Goal: Navigation & Orientation: Understand site structure

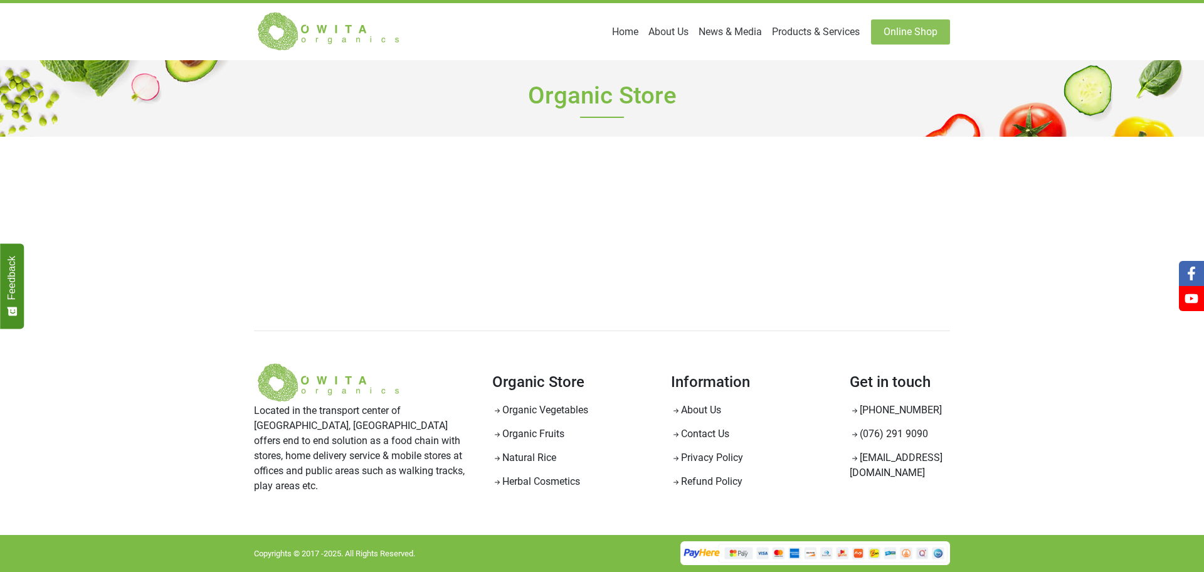
click at [341, 29] on img at bounding box center [329, 31] width 151 height 41
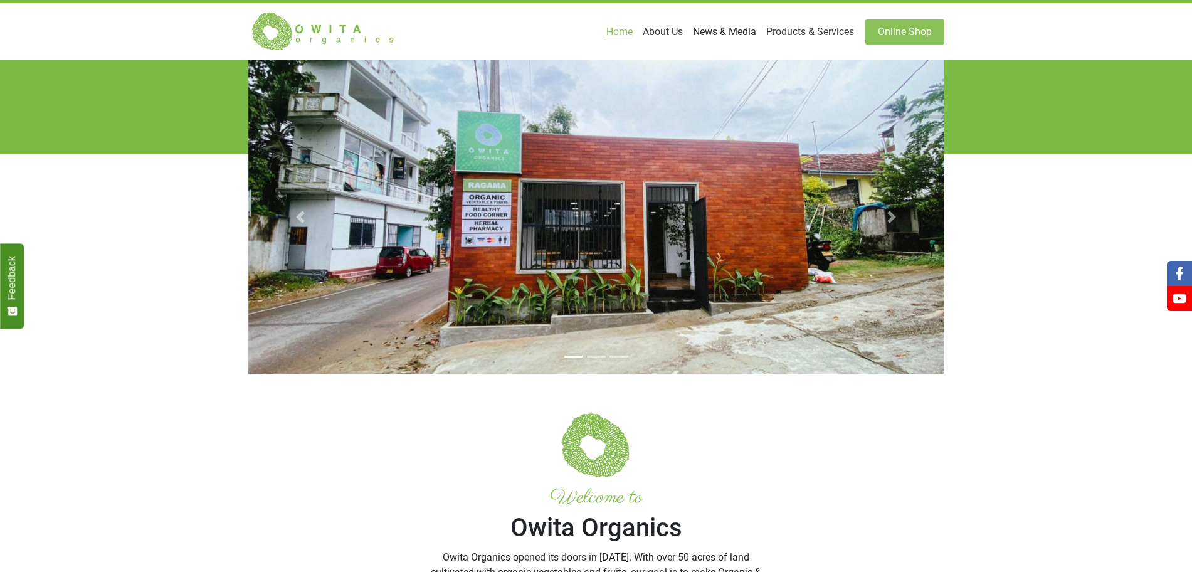
click at [761, 31] on link "News & Media" at bounding box center [724, 31] width 73 height 25
click at [758, 51] on link "Blog" at bounding box center [711, 61] width 99 height 20
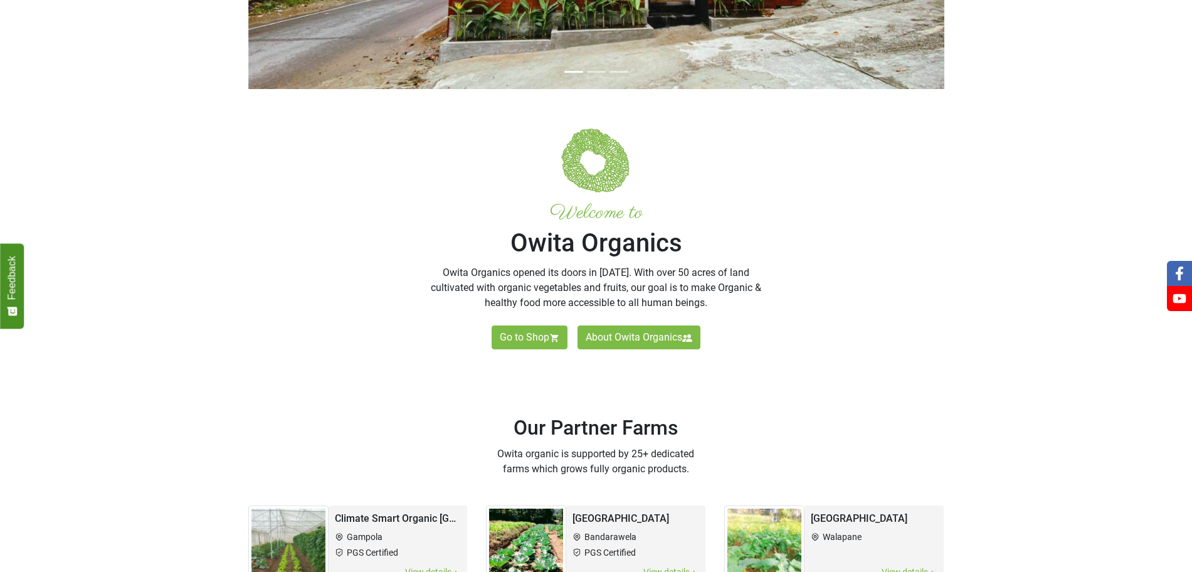
scroll to position [287, 0]
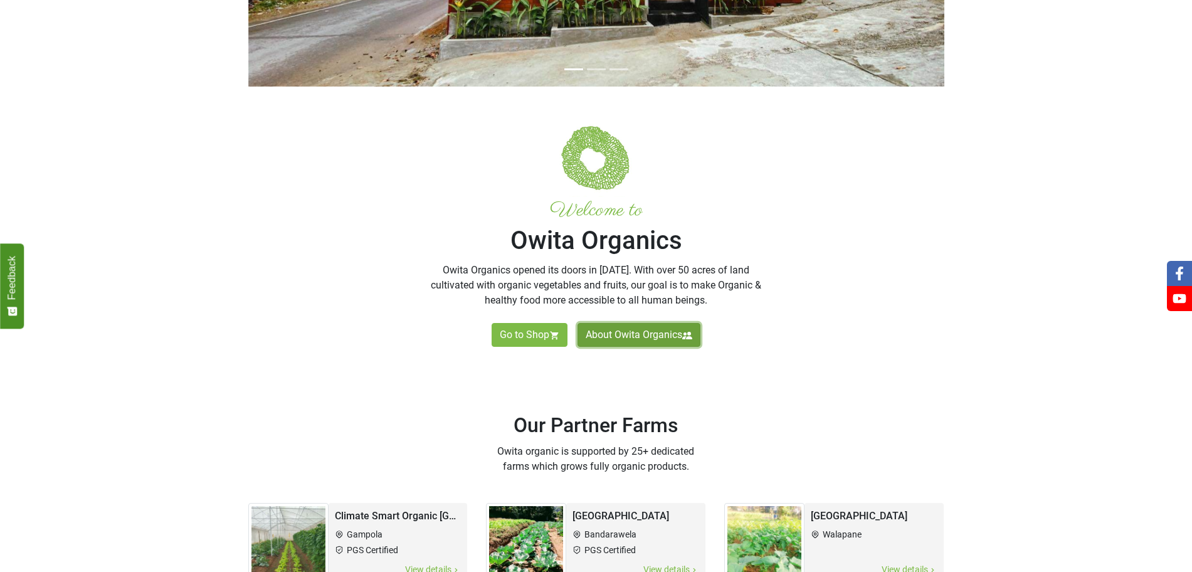
click at [643, 323] on link "About Owita Organics" at bounding box center [639, 335] width 123 height 24
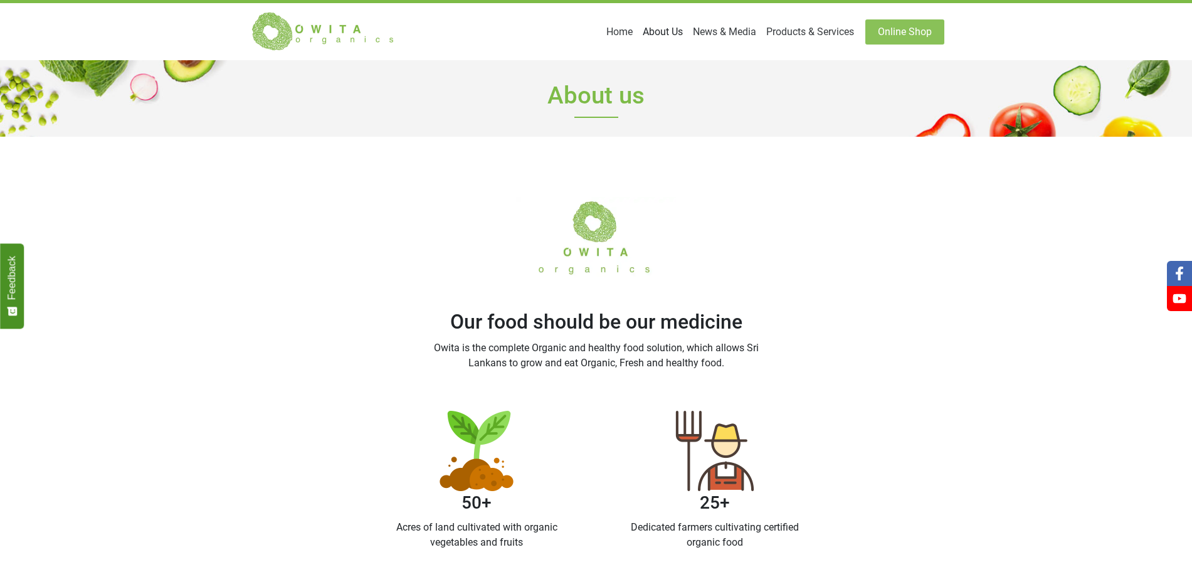
click at [688, 32] on link "About Us" at bounding box center [663, 31] width 50 height 25
click at [792, 86] on h1 "About us" at bounding box center [596, 98] width 696 height 77
click at [638, 30] on link "Home" at bounding box center [620, 31] width 36 height 25
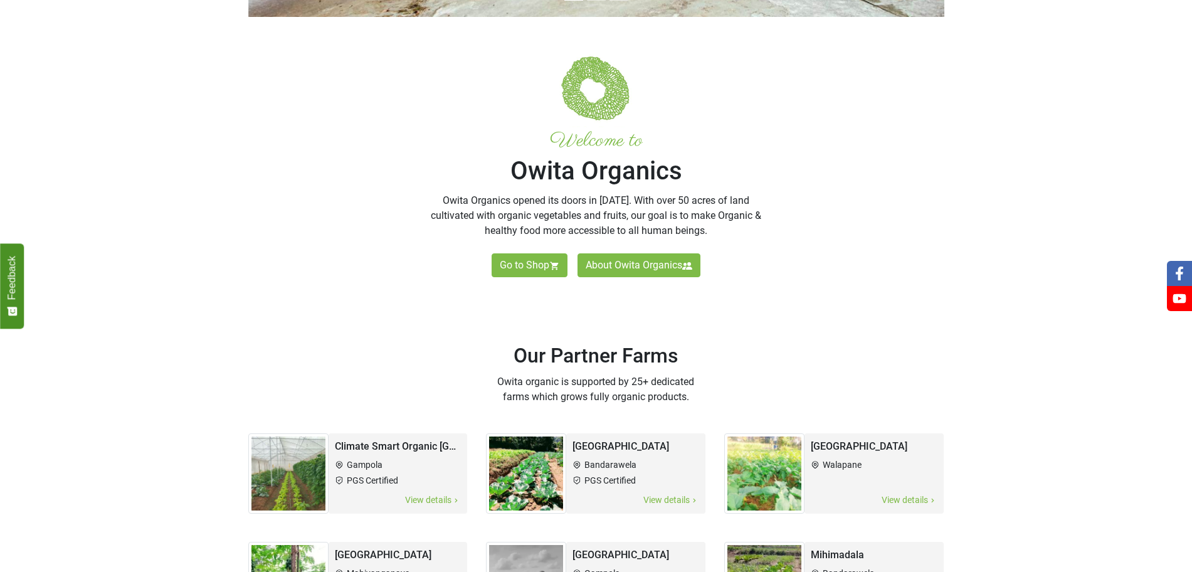
scroll to position [356, 0]
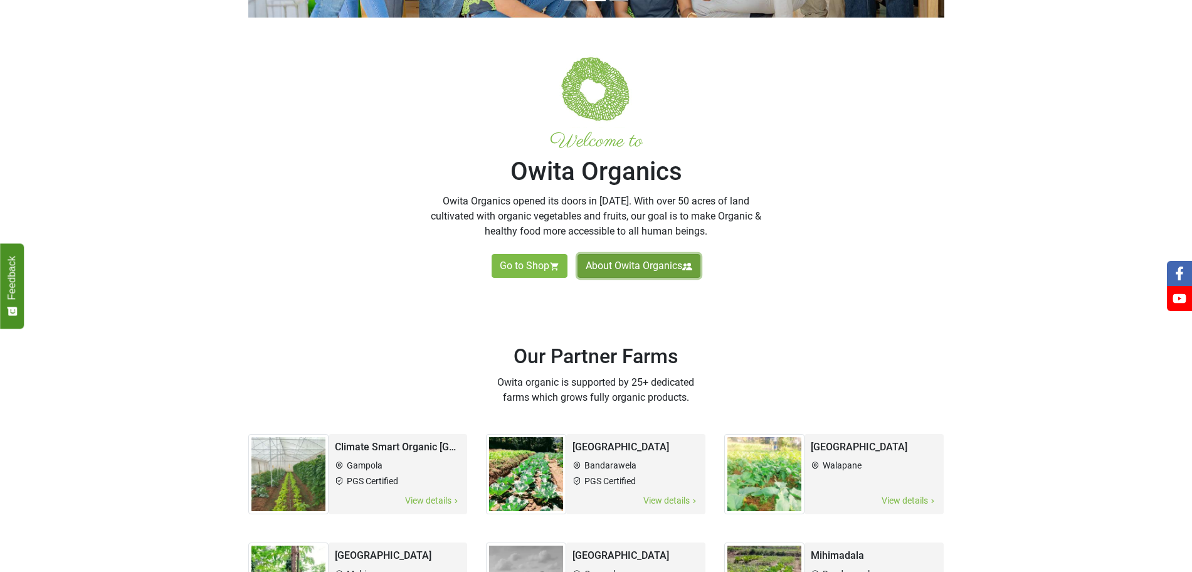
click at [607, 254] on link "About Owita Organics" at bounding box center [639, 266] width 123 height 24
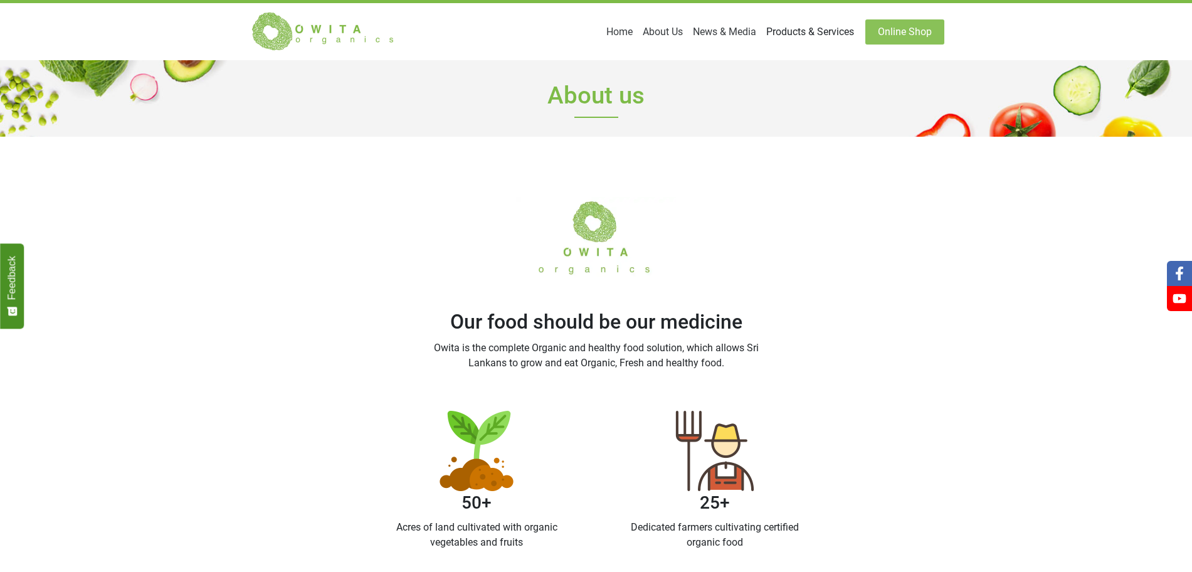
click at [805, 31] on link "Products & Services" at bounding box center [810, 31] width 98 height 25
click at [803, 72] on link "Modern [GEOGRAPHIC_DATA]" at bounding box center [777, 82] width 161 height 20
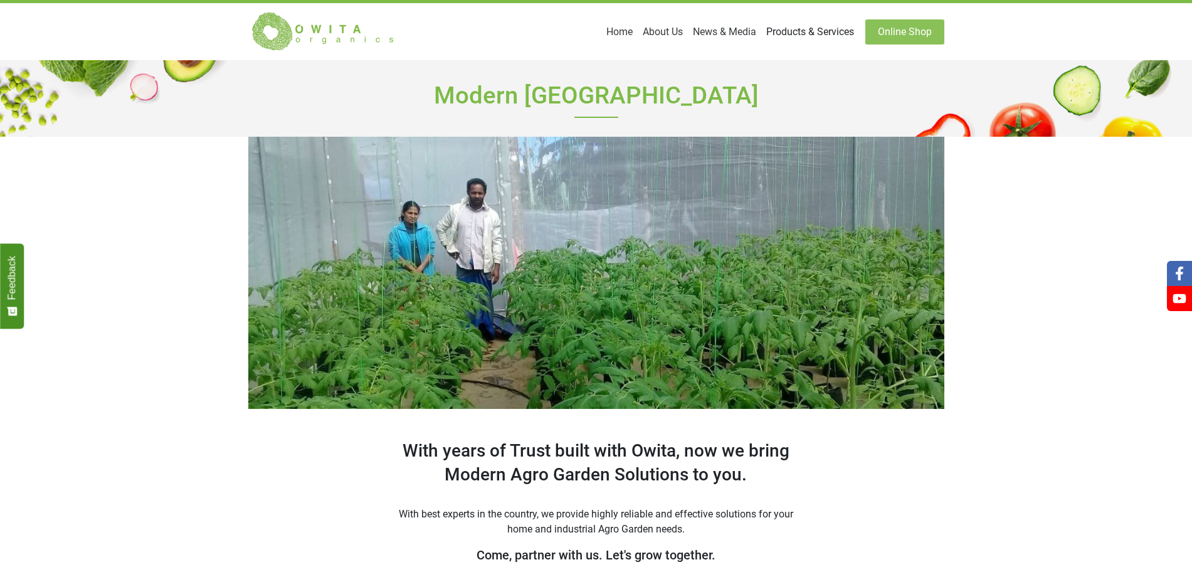
click at [814, 36] on link "Products & Services" at bounding box center [810, 31] width 98 height 25
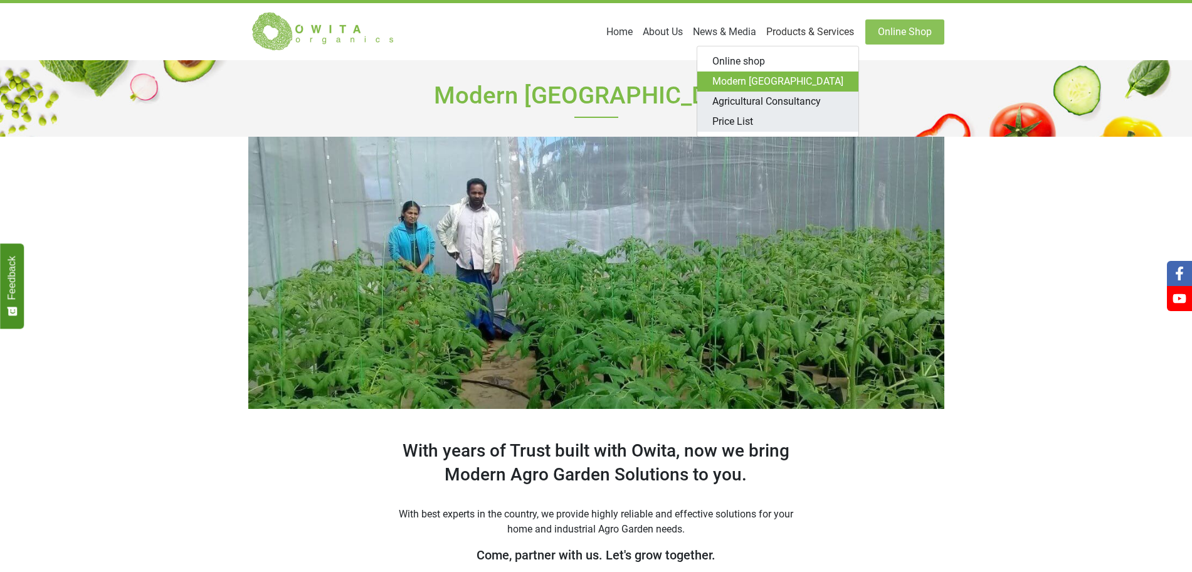
click at [825, 112] on link "Price List" at bounding box center [777, 122] width 161 height 20
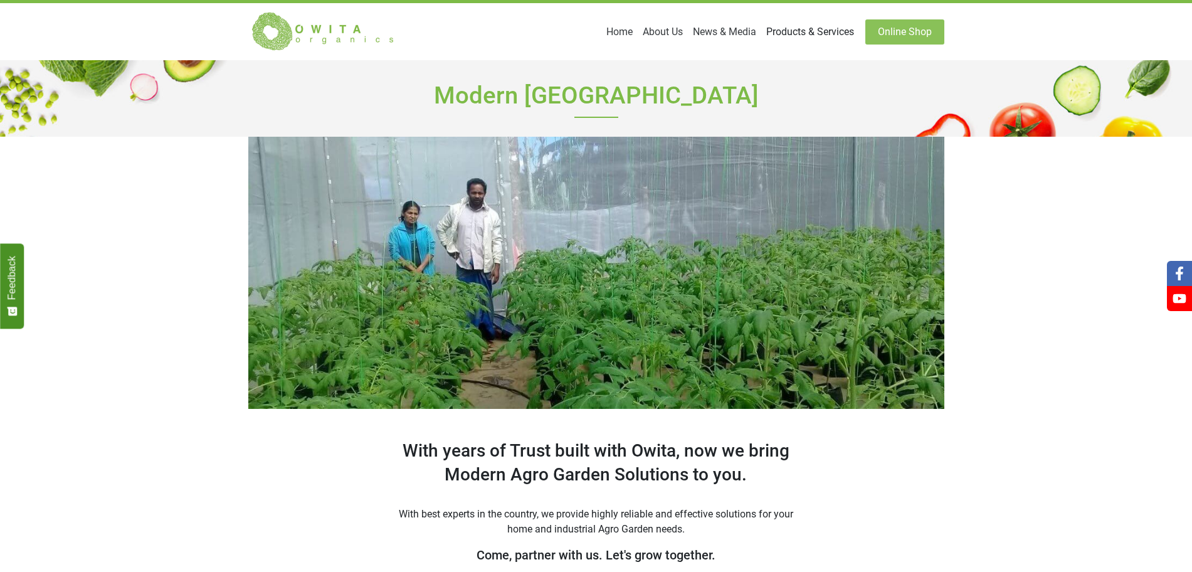
click at [832, 35] on link "Products & Services" at bounding box center [810, 31] width 98 height 25
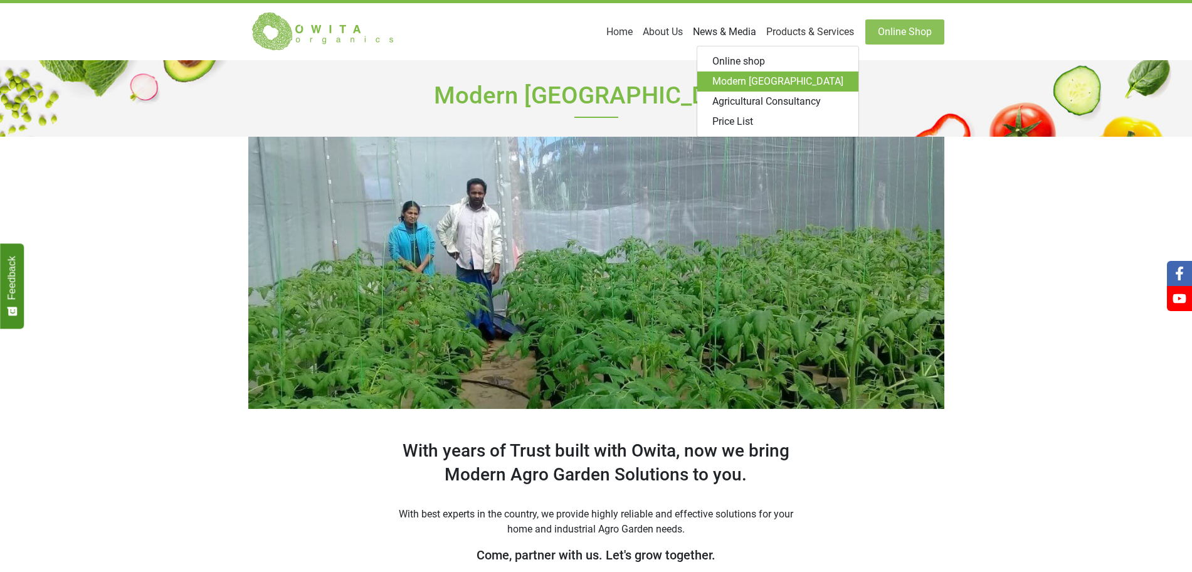
click at [761, 27] on link "News & Media" at bounding box center [724, 31] width 73 height 25
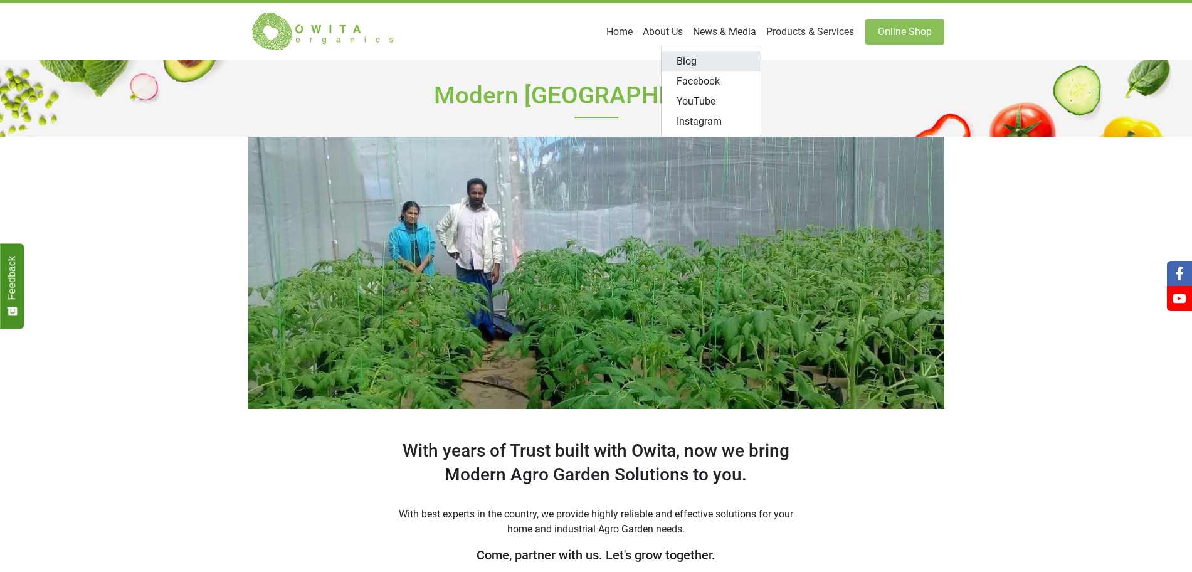
click at [748, 51] on link "Blog" at bounding box center [711, 61] width 99 height 20
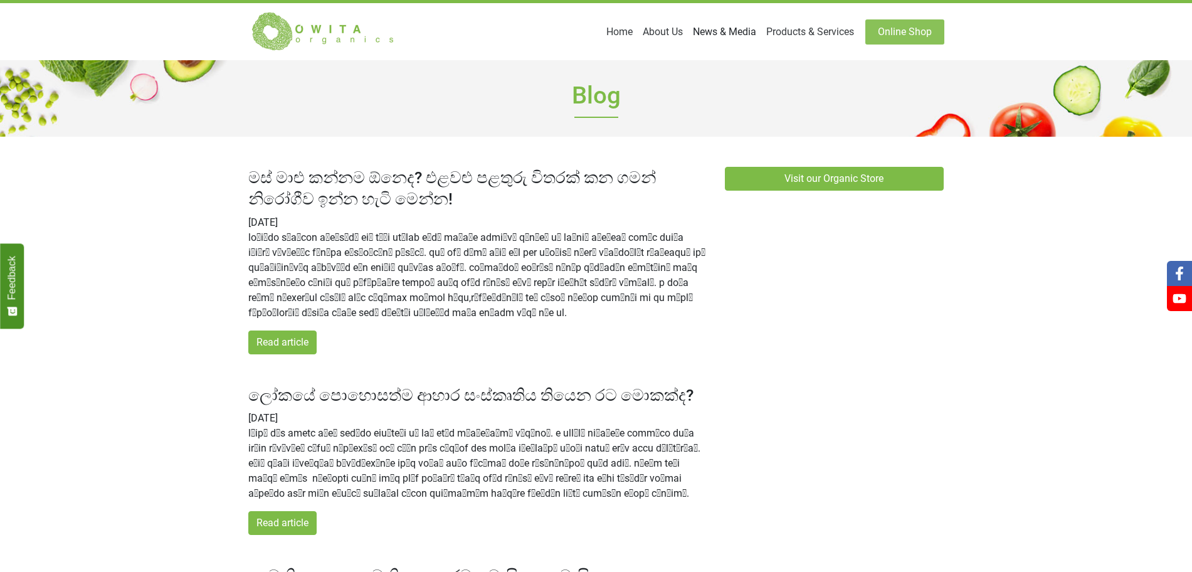
click at [761, 25] on link "News & Media" at bounding box center [724, 31] width 73 height 25
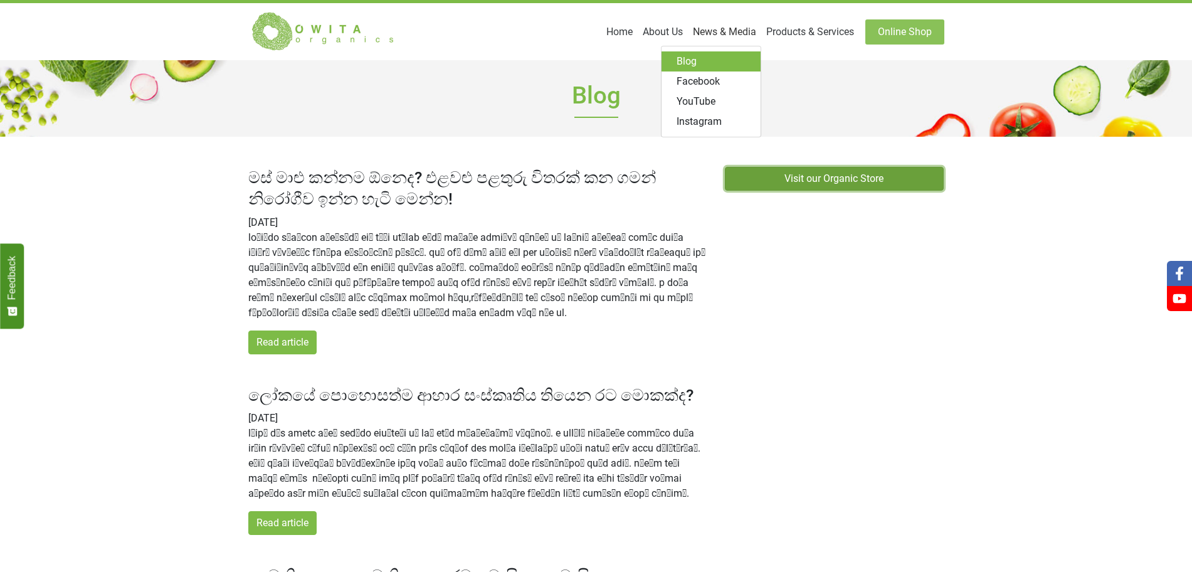
click at [782, 167] on link "Visit our Organic Store" at bounding box center [835, 179] width 220 height 24
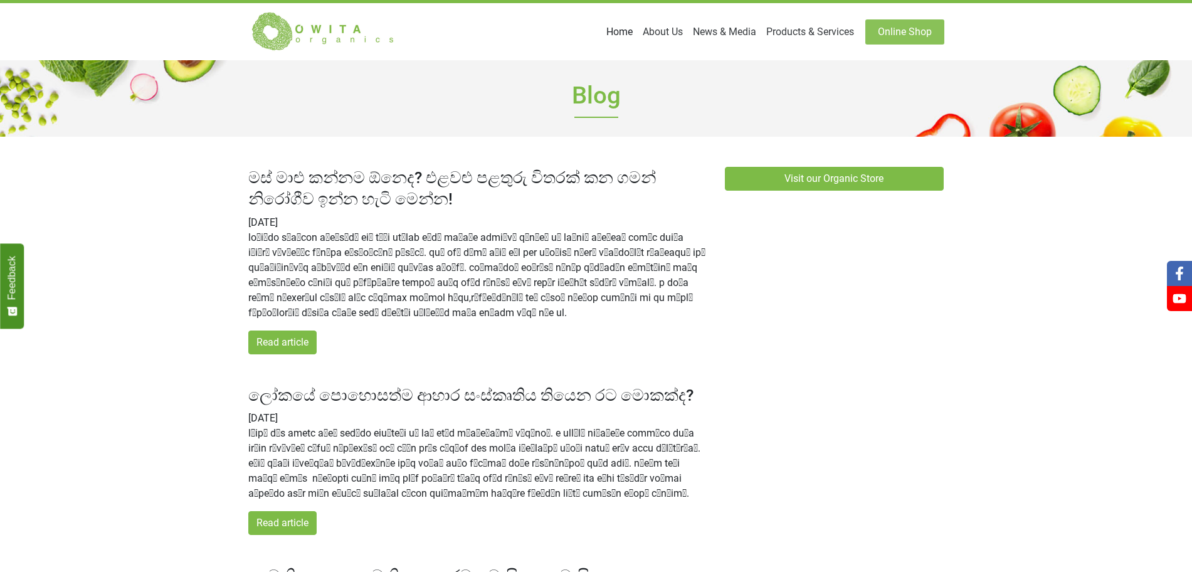
click at [638, 33] on link "Home" at bounding box center [620, 31] width 36 height 25
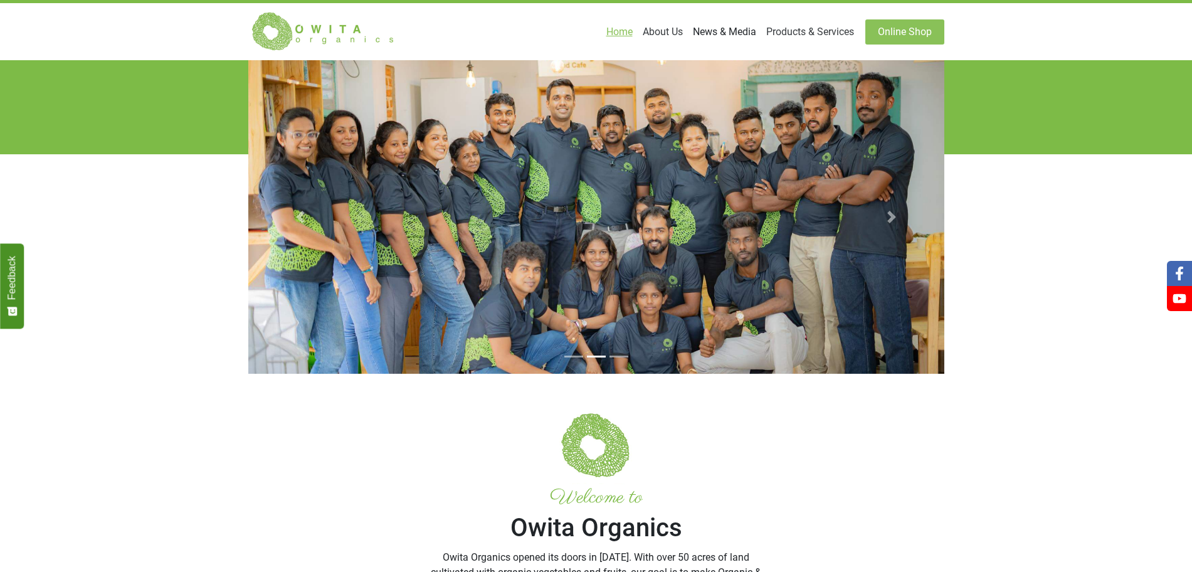
click at [761, 28] on link "News & Media" at bounding box center [724, 31] width 73 height 25
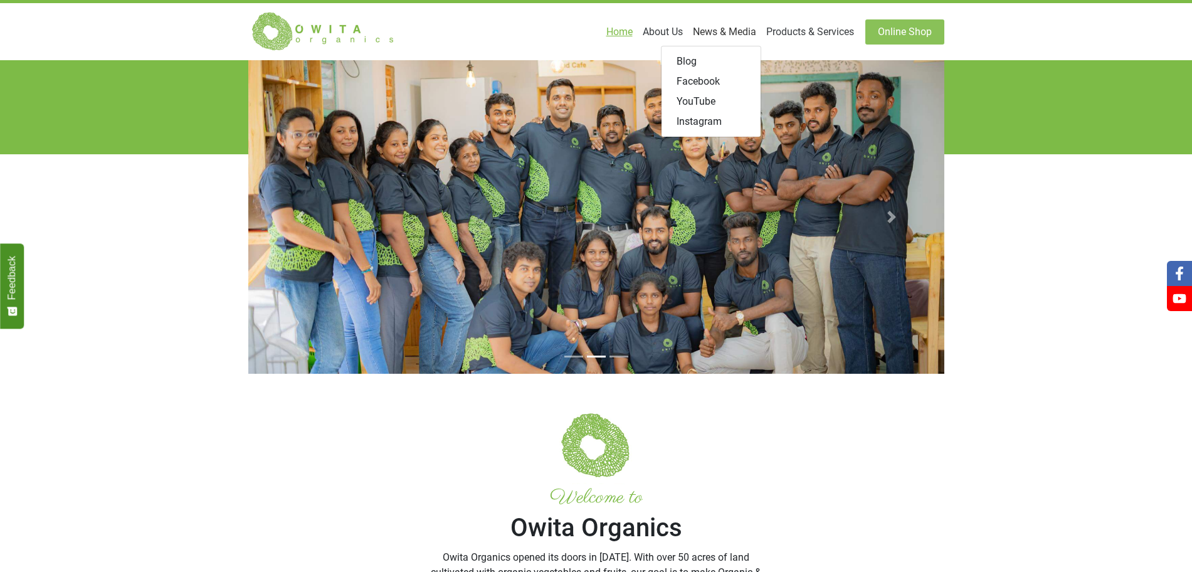
click at [638, 33] on link "Home" at bounding box center [620, 31] width 36 height 25
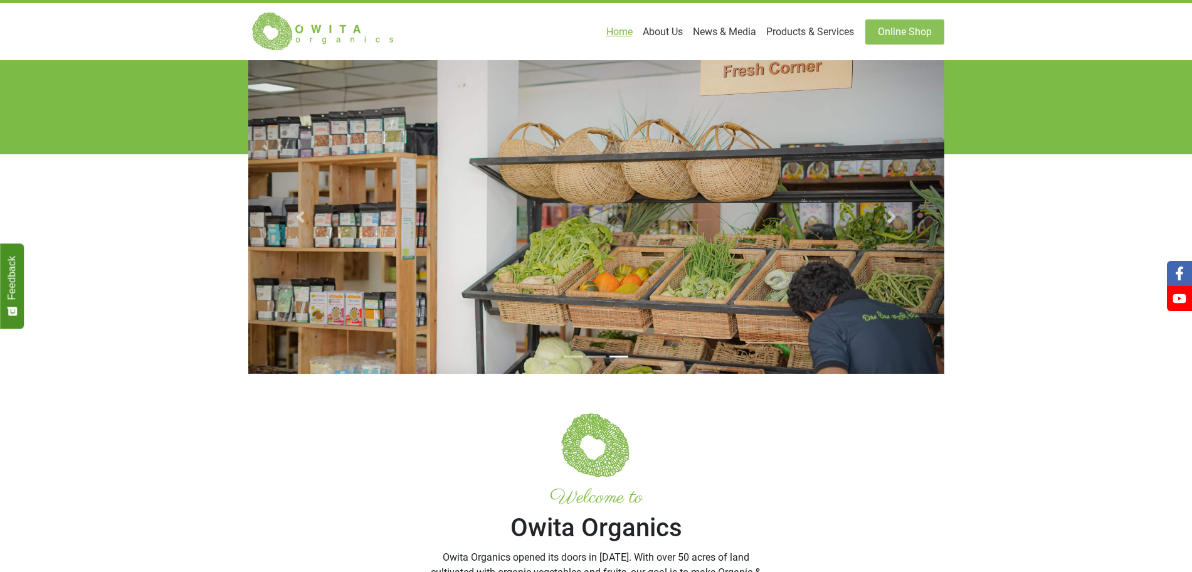
click at [638, 33] on link "Home" at bounding box center [620, 31] width 36 height 25
click at [1026, 134] on div "Previous Next" at bounding box center [596, 217] width 1192 height 314
click at [638, 29] on link "Home" at bounding box center [620, 31] width 36 height 25
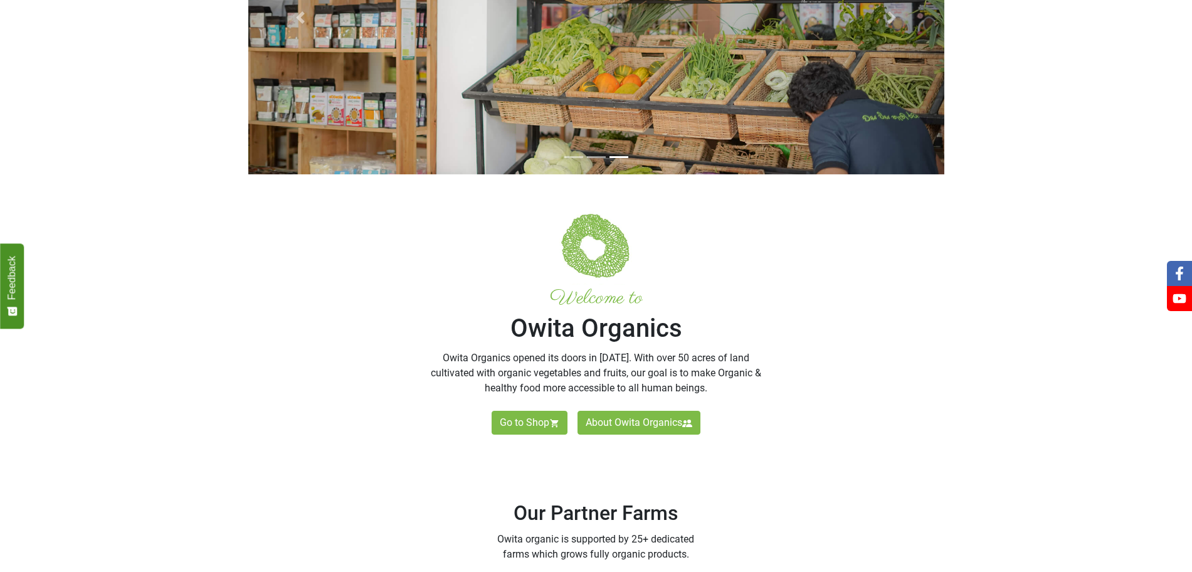
scroll to position [0, 0]
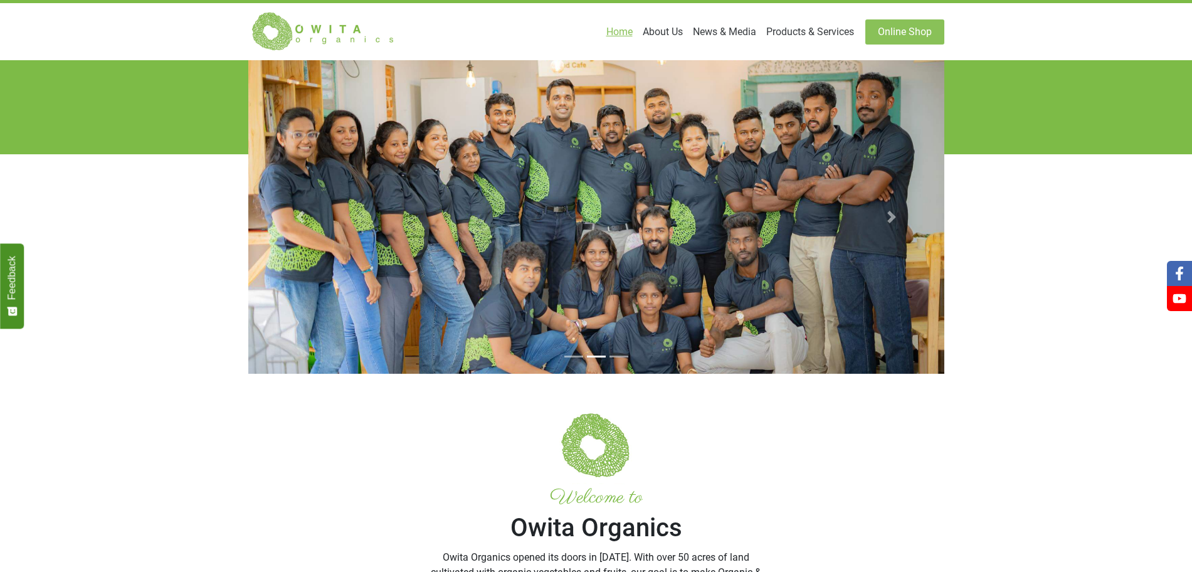
click at [958, 293] on div "Previous Next" at bounding box center [596, 217] width 1192 height 314
